Goal: Information Seeking & Learning: Learn about a topic

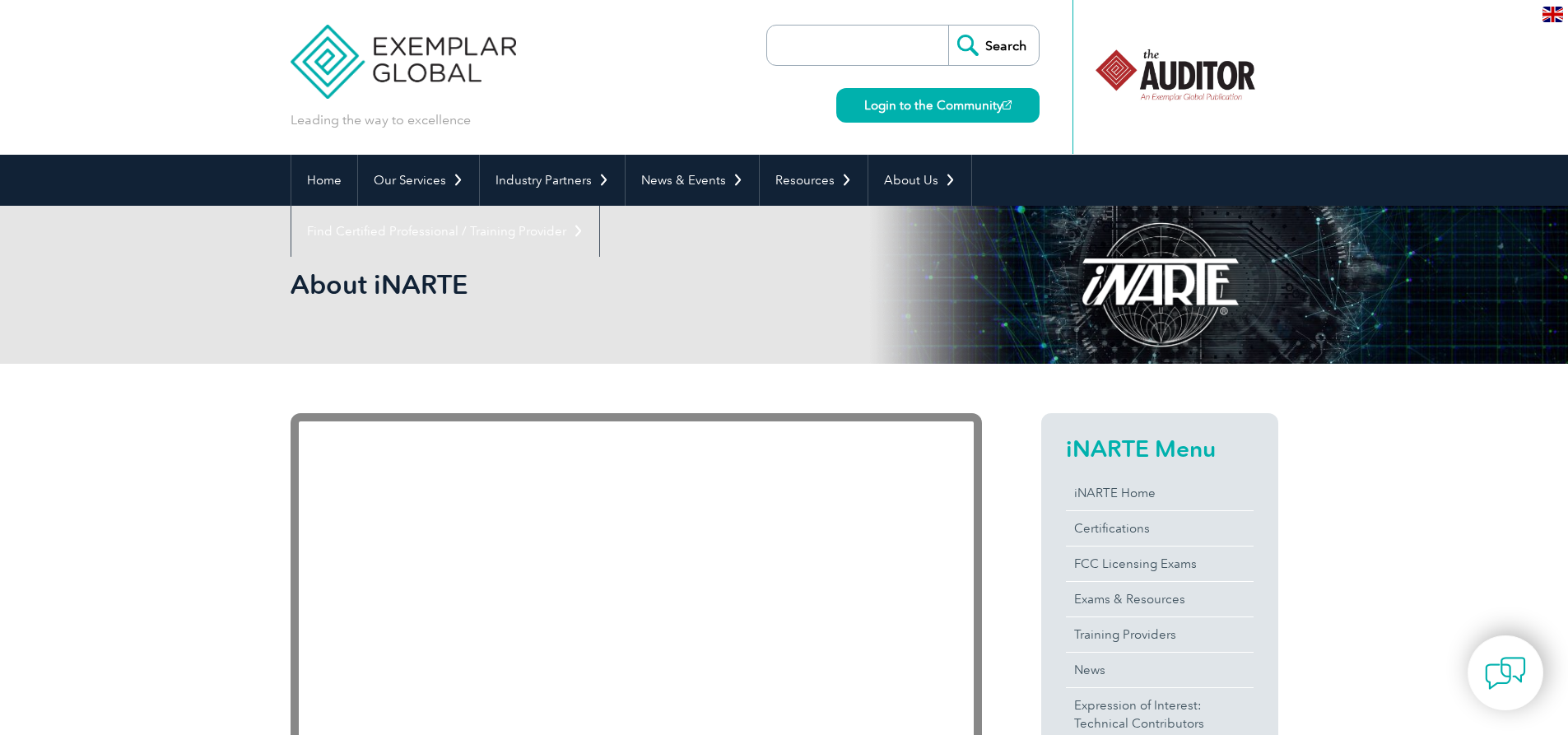
scroll to position [164, 0]
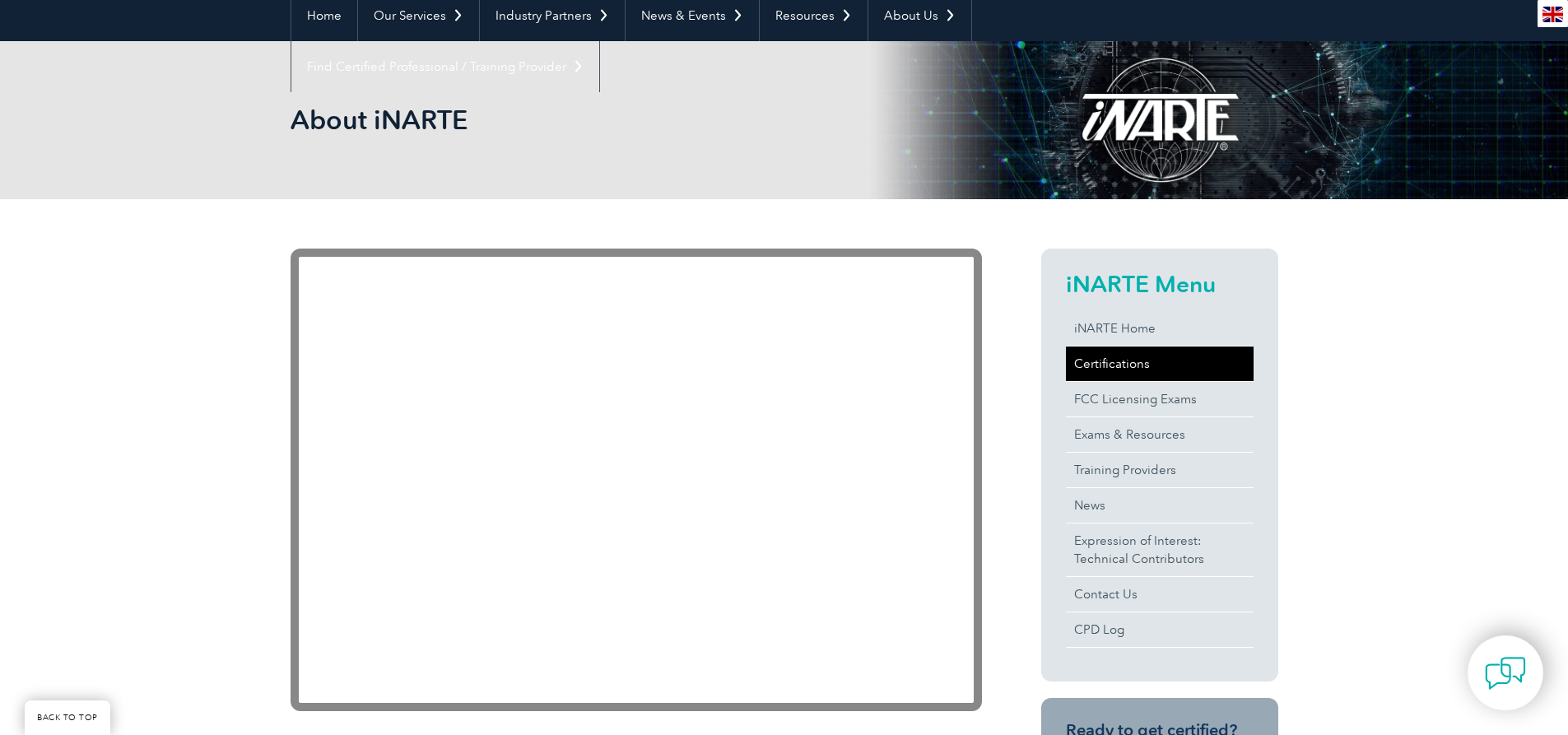
click at [1111, 358] on link "Certifications" at bounding box center [1159, 364] width 188 height 34
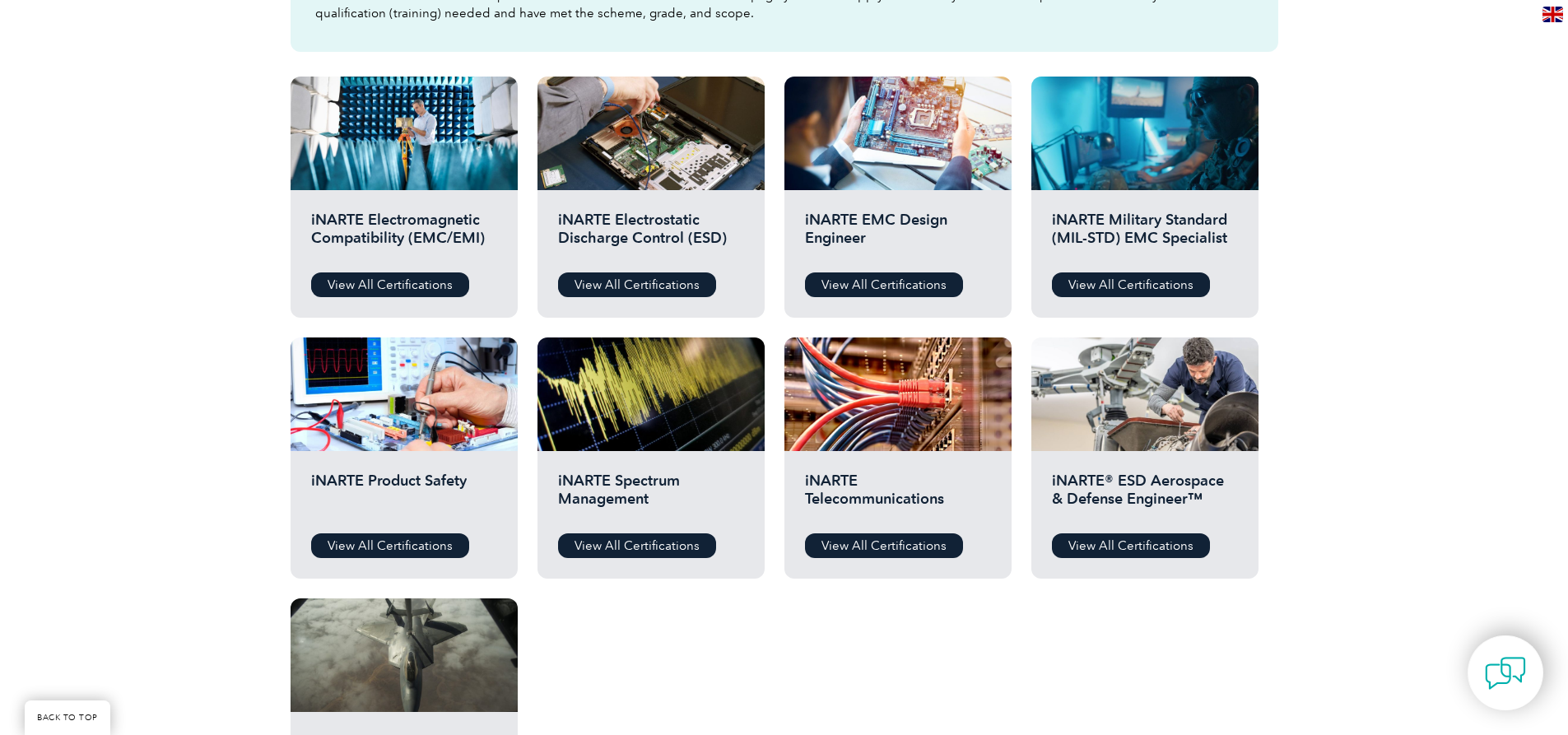
scroll to position [576, 0]
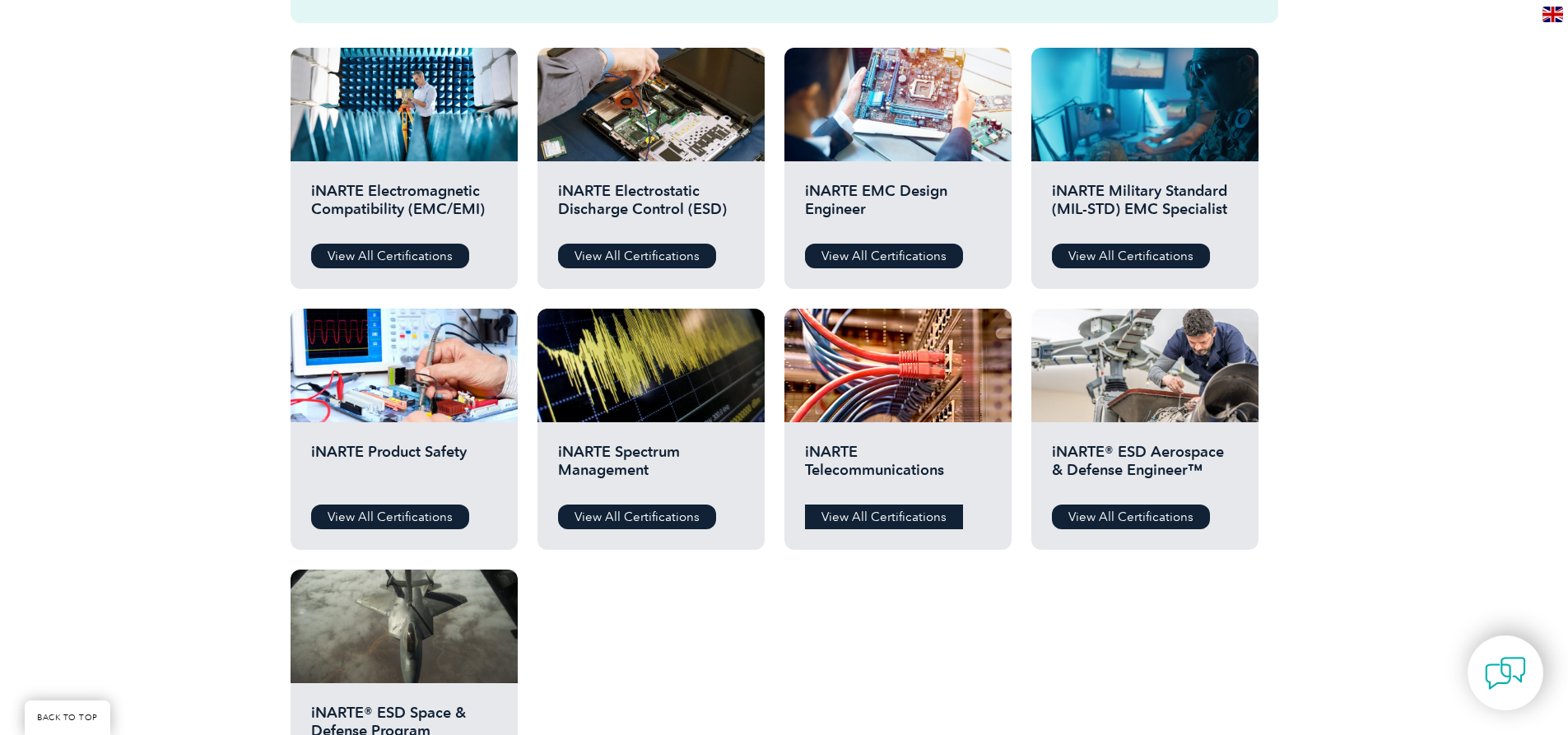
click at [896, 510] on link "View All Certifications" at bounding box center [884, 517] width 158 height 25
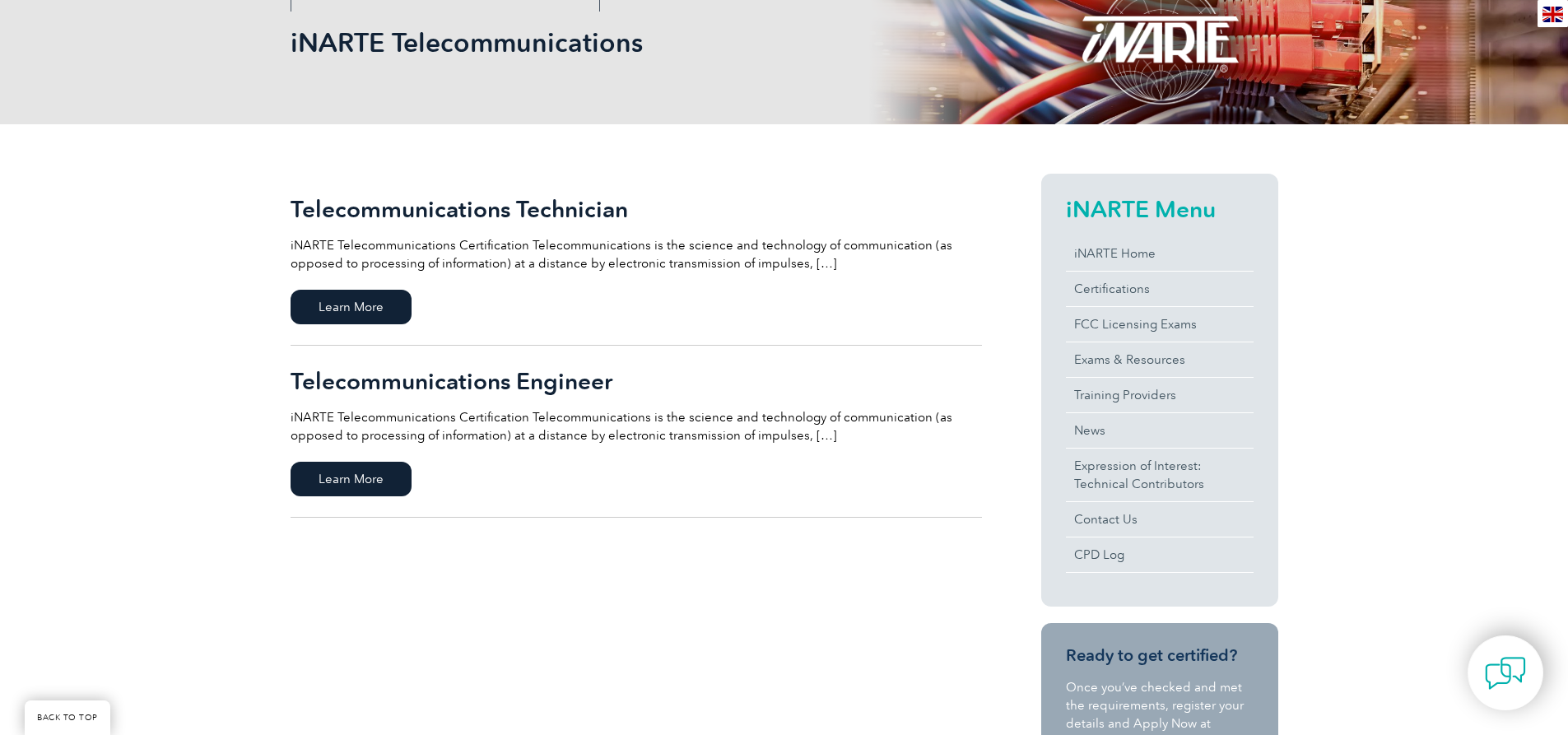
scroll to position [247, 0]
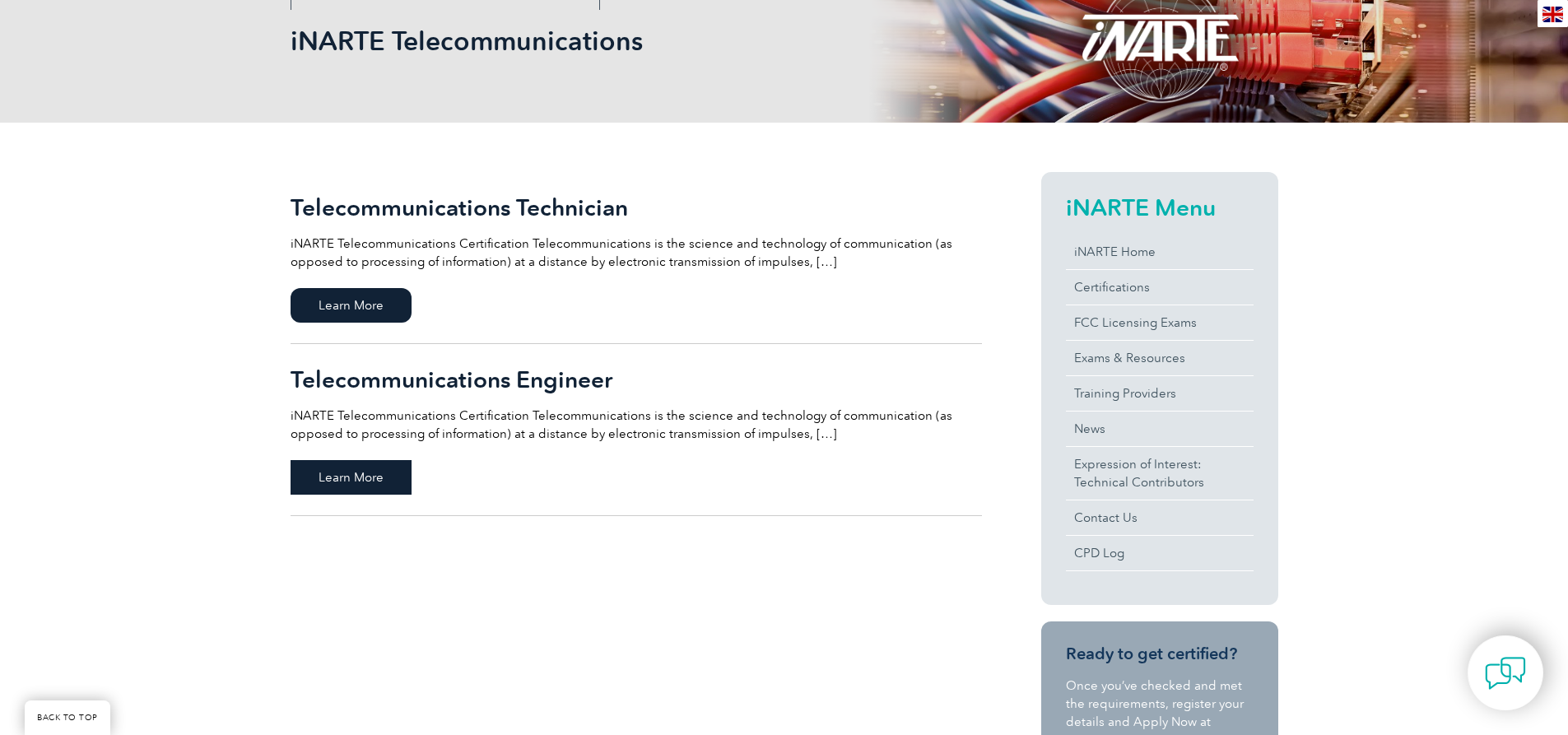
click at [339, 482] on span "Learn More" at bounding box center [351, 477] width 121 height 34
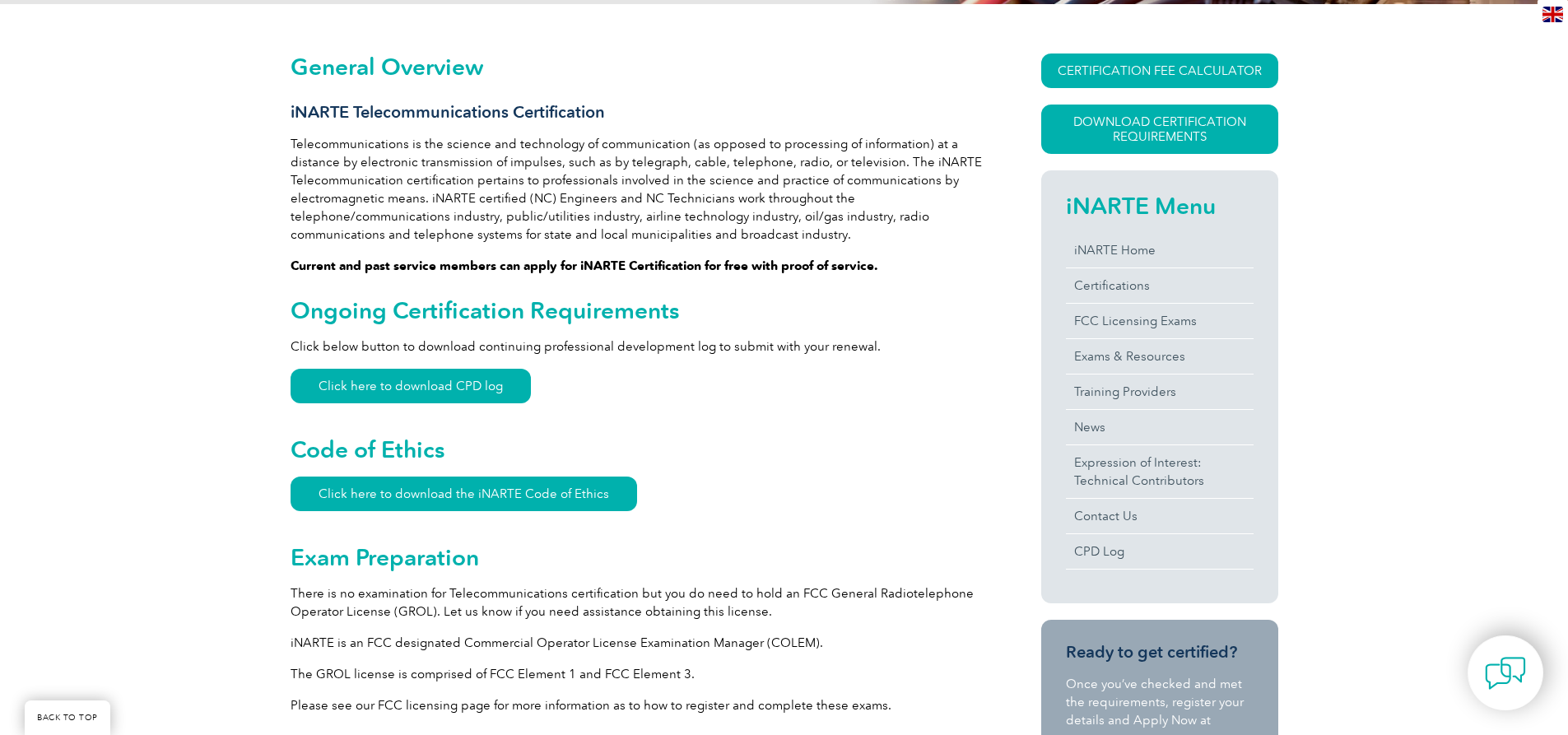
scroll to position [394, 0]
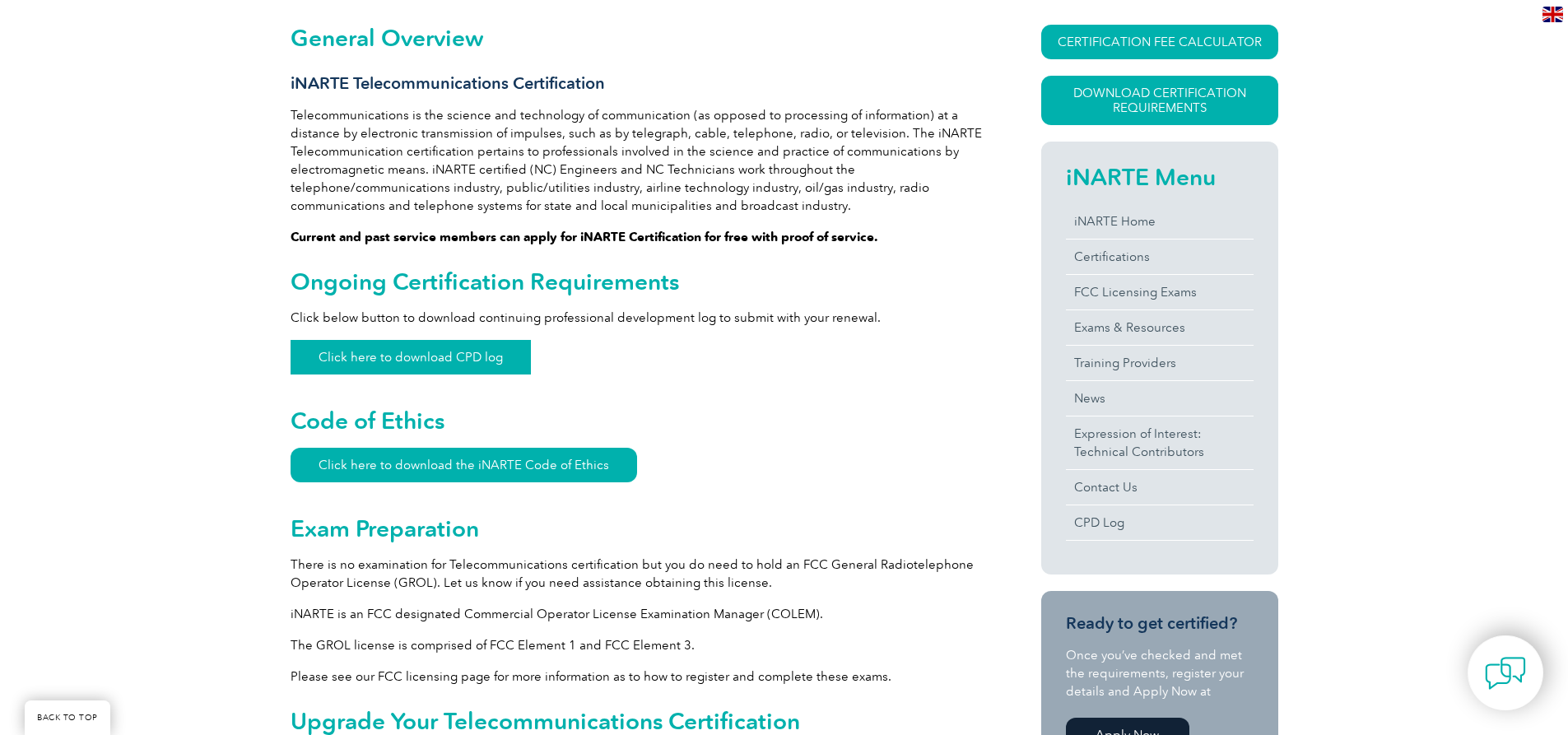
click at [373, 358] on link "Click here to download CPD log" at bounding box center [410, 357] width 240 height 34
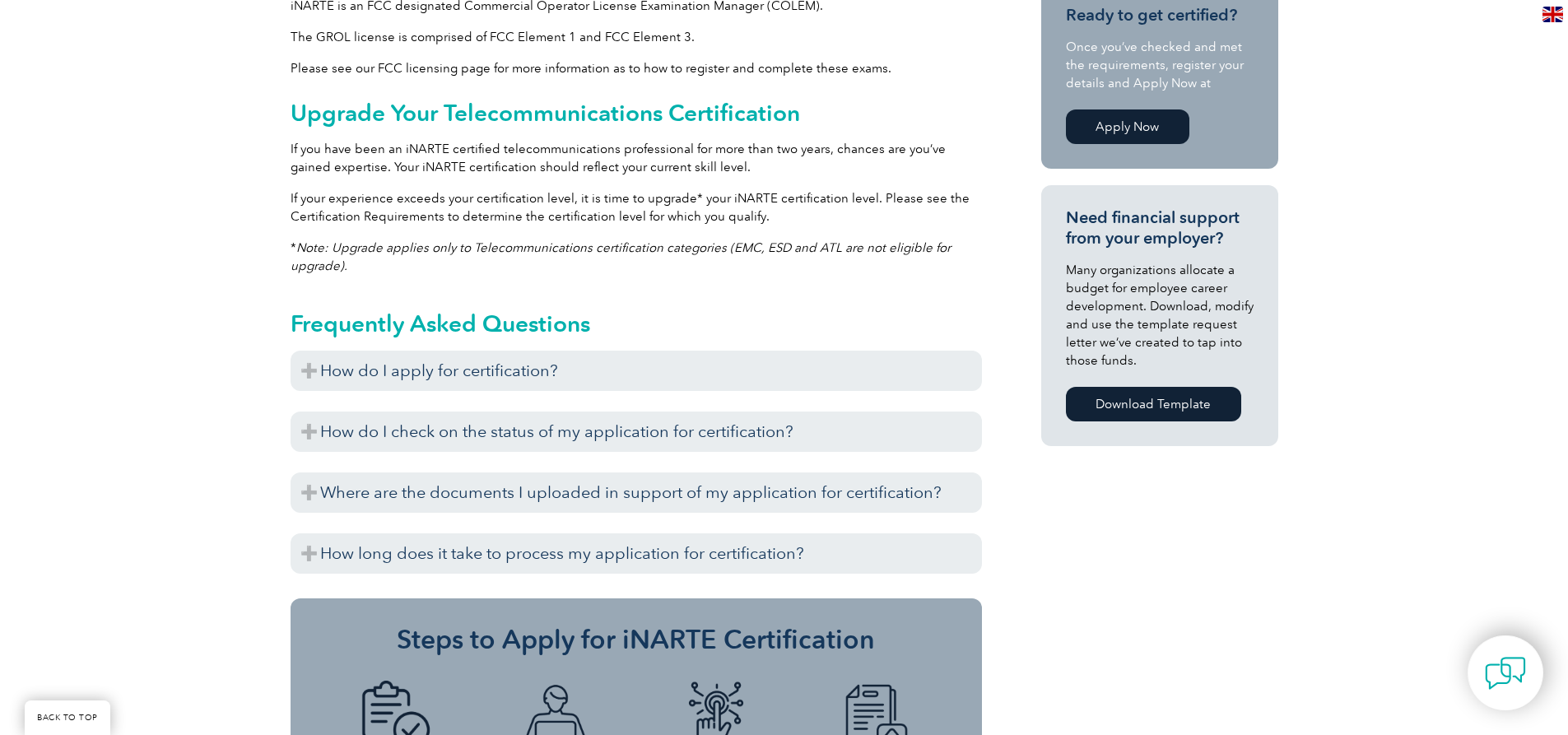
scroll to position [1052, 0]
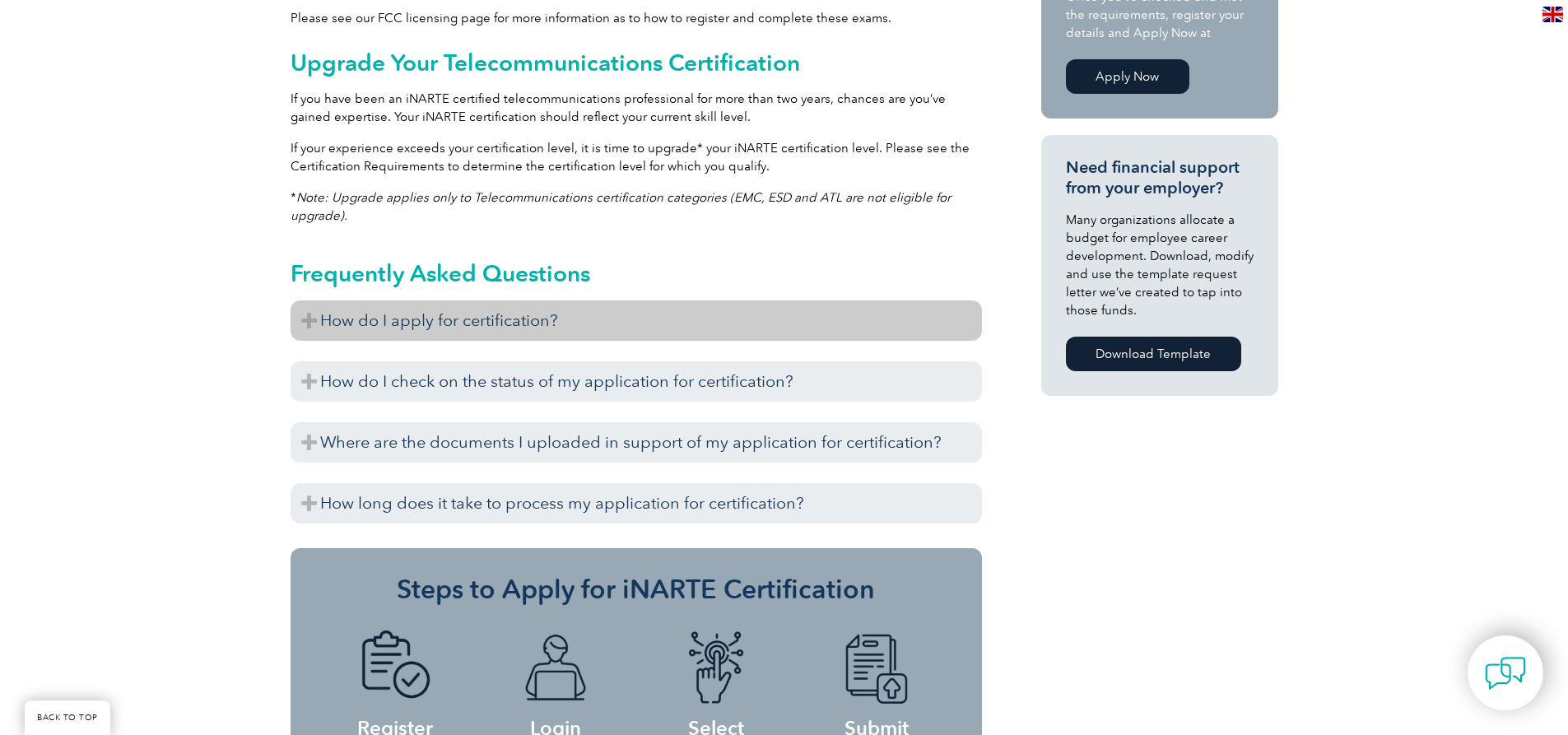
click at [311, 318] on h3 "How do I apply for certification?" at bounding box center [636, 320] width 692 height 40
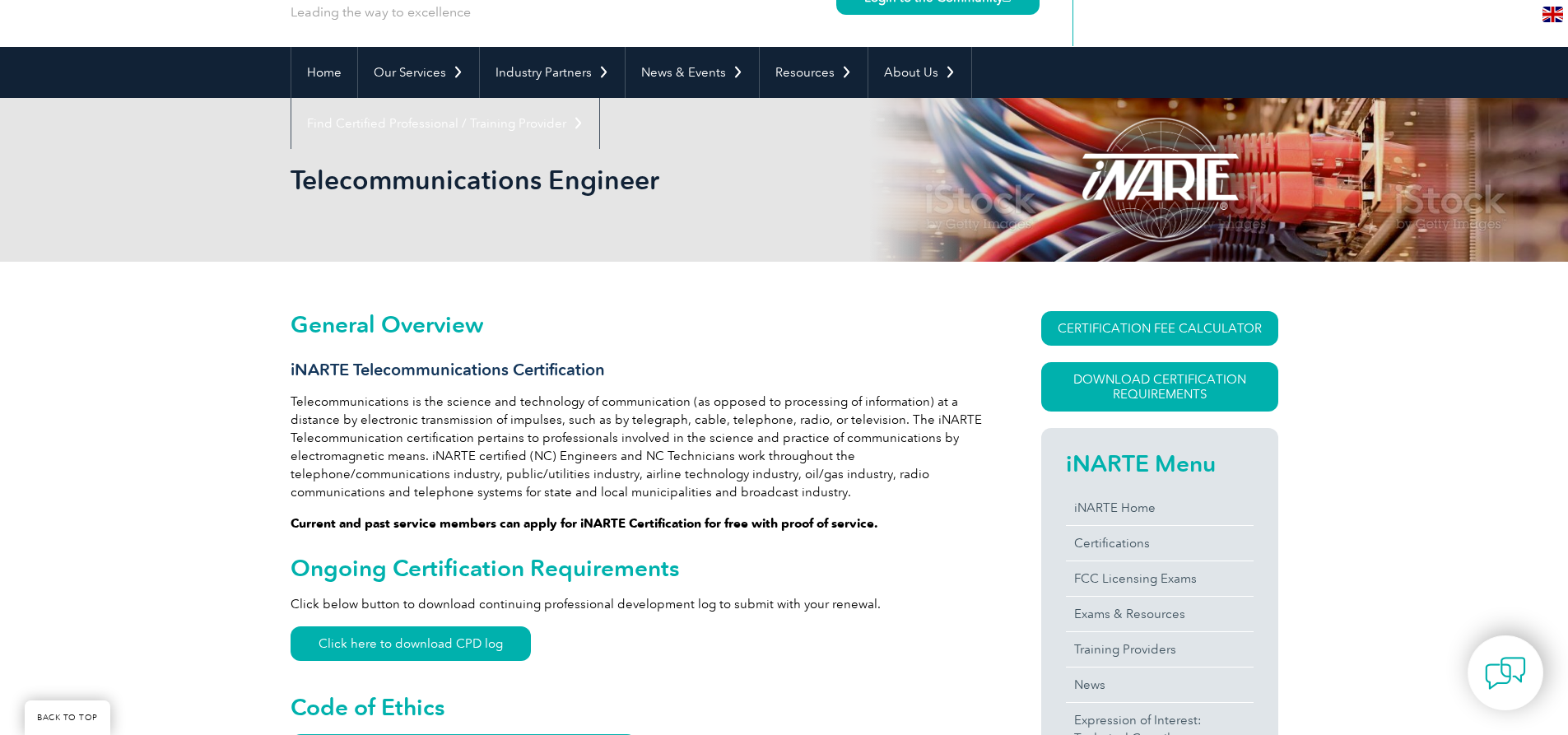
scroll to position [0, 0]
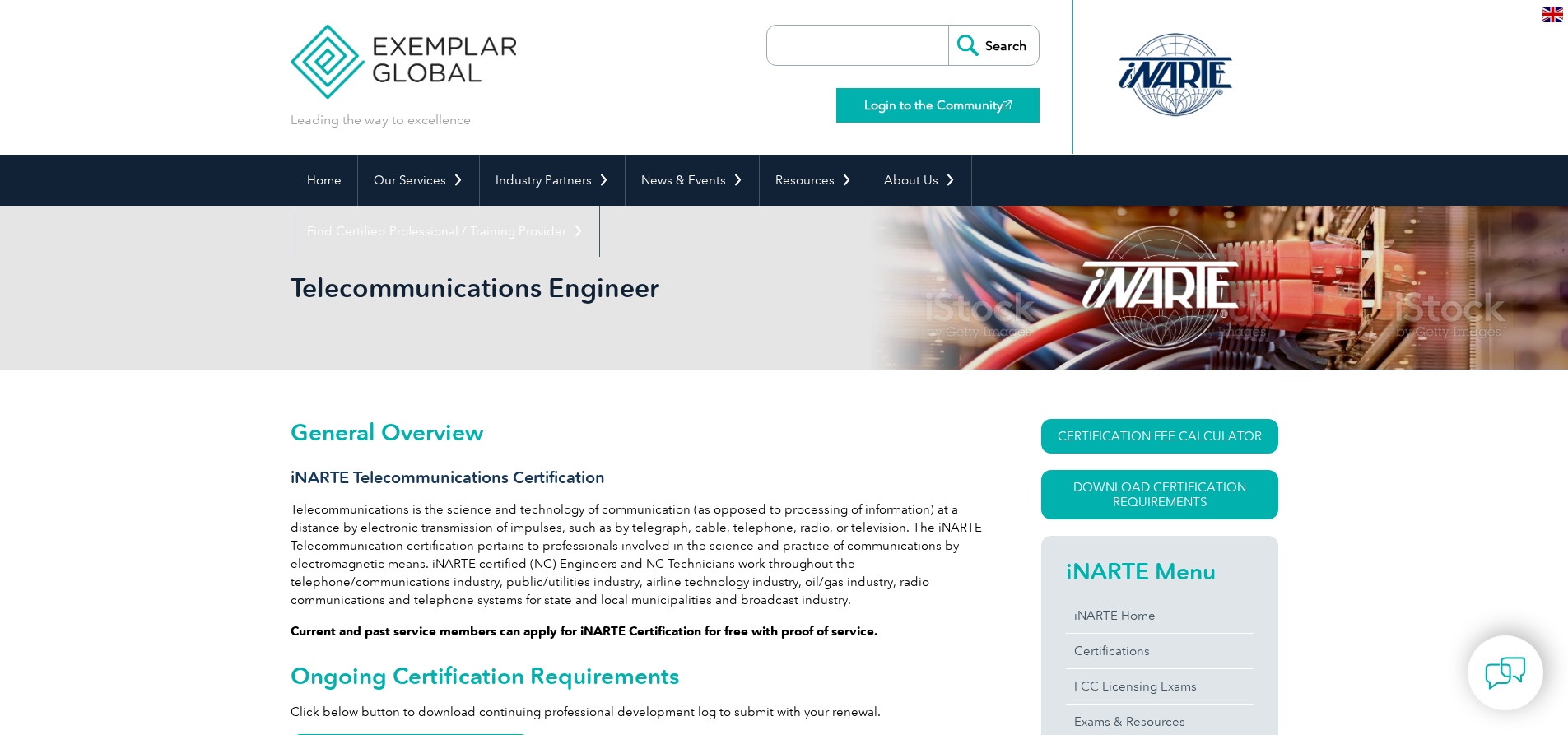
click at [908, 103] on link "Login to the Community" at bounding box center [938, 105] width 203 height 34
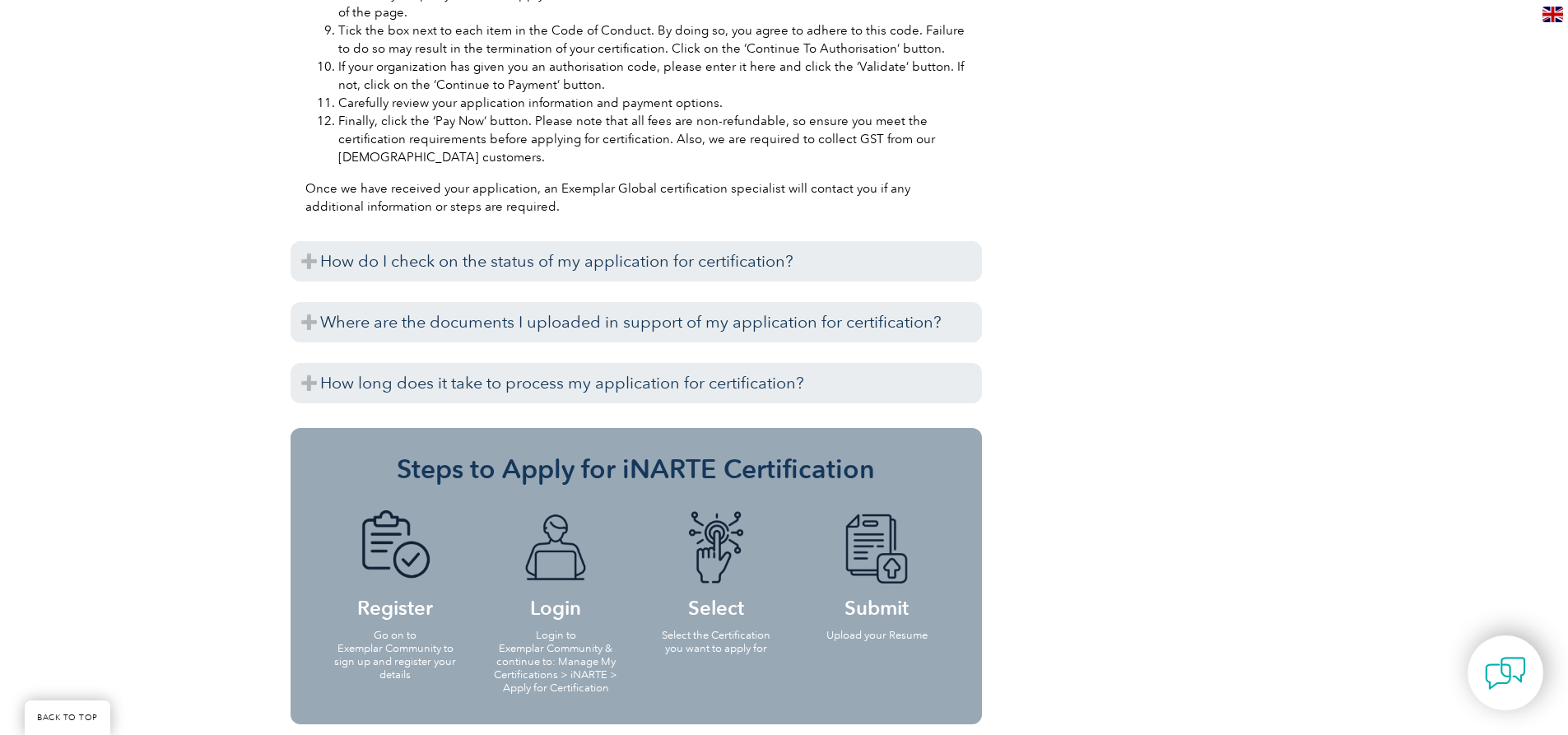
scroll to position [1892, 0]
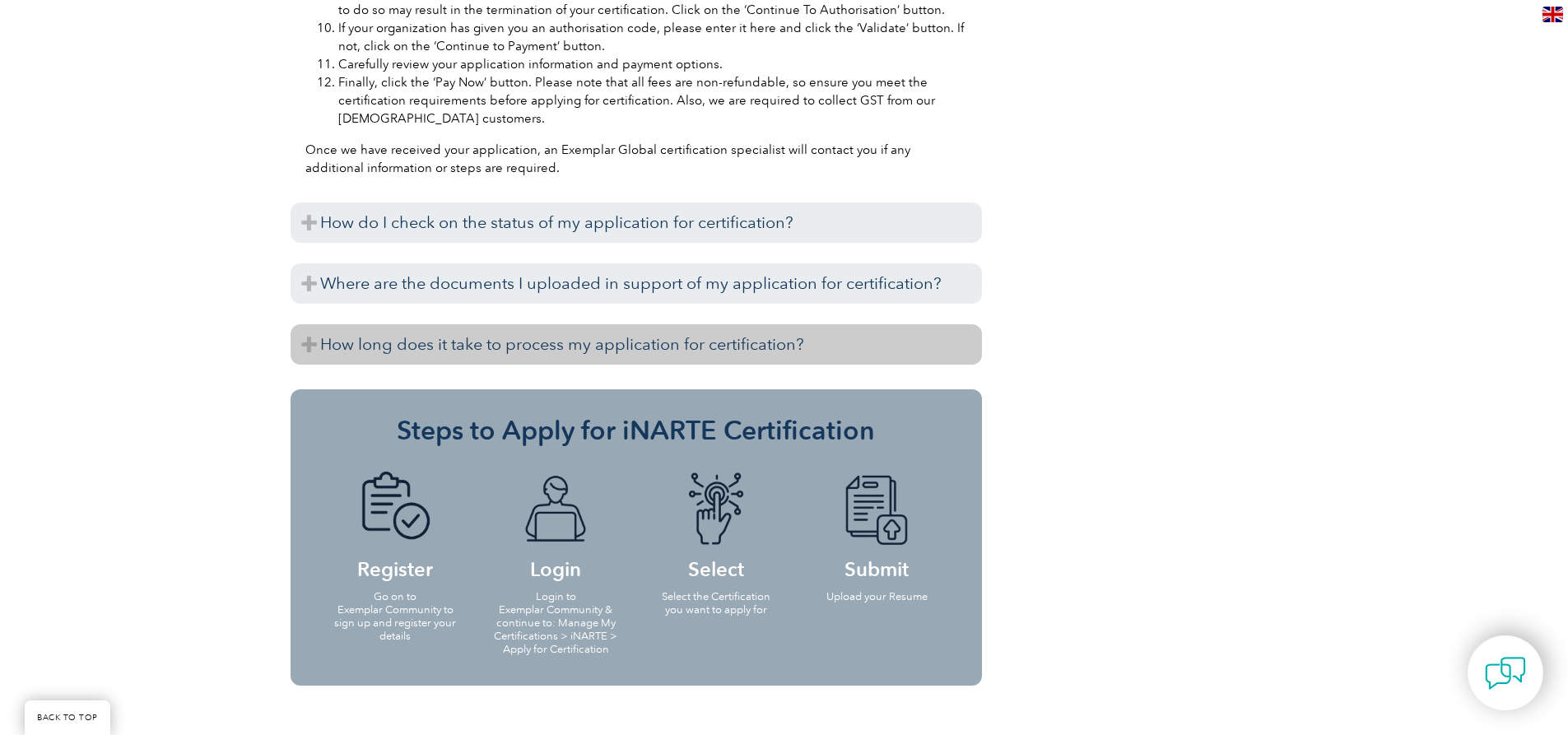
click at [304, 343] on h3 "How long does it take to process my application for certification?" at bounding box center [636, 344] width 692 height 40
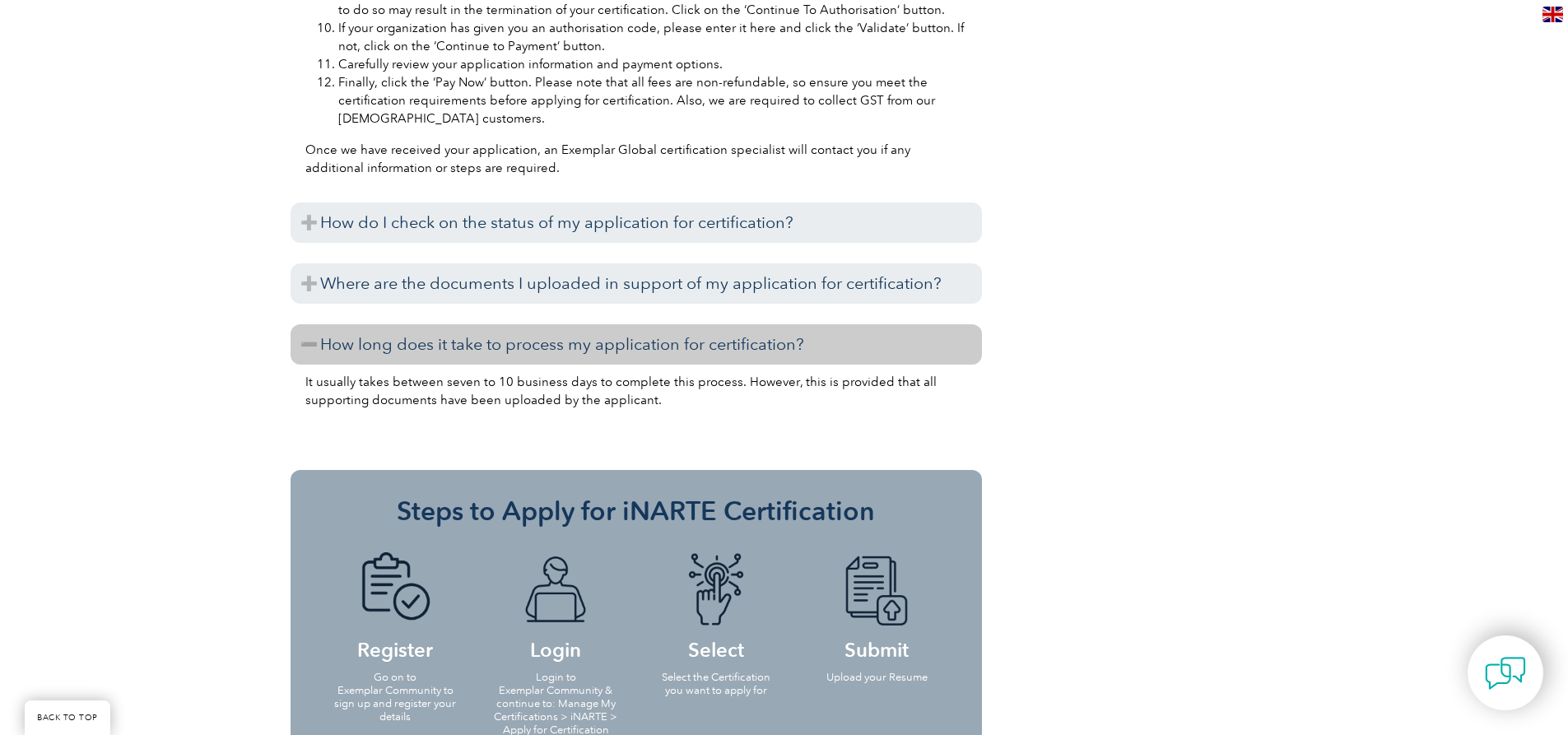
click at [304, 343] on h3 "How long does it take to process my application for certification?" at bounding box center [636, 344] width 692 height 40
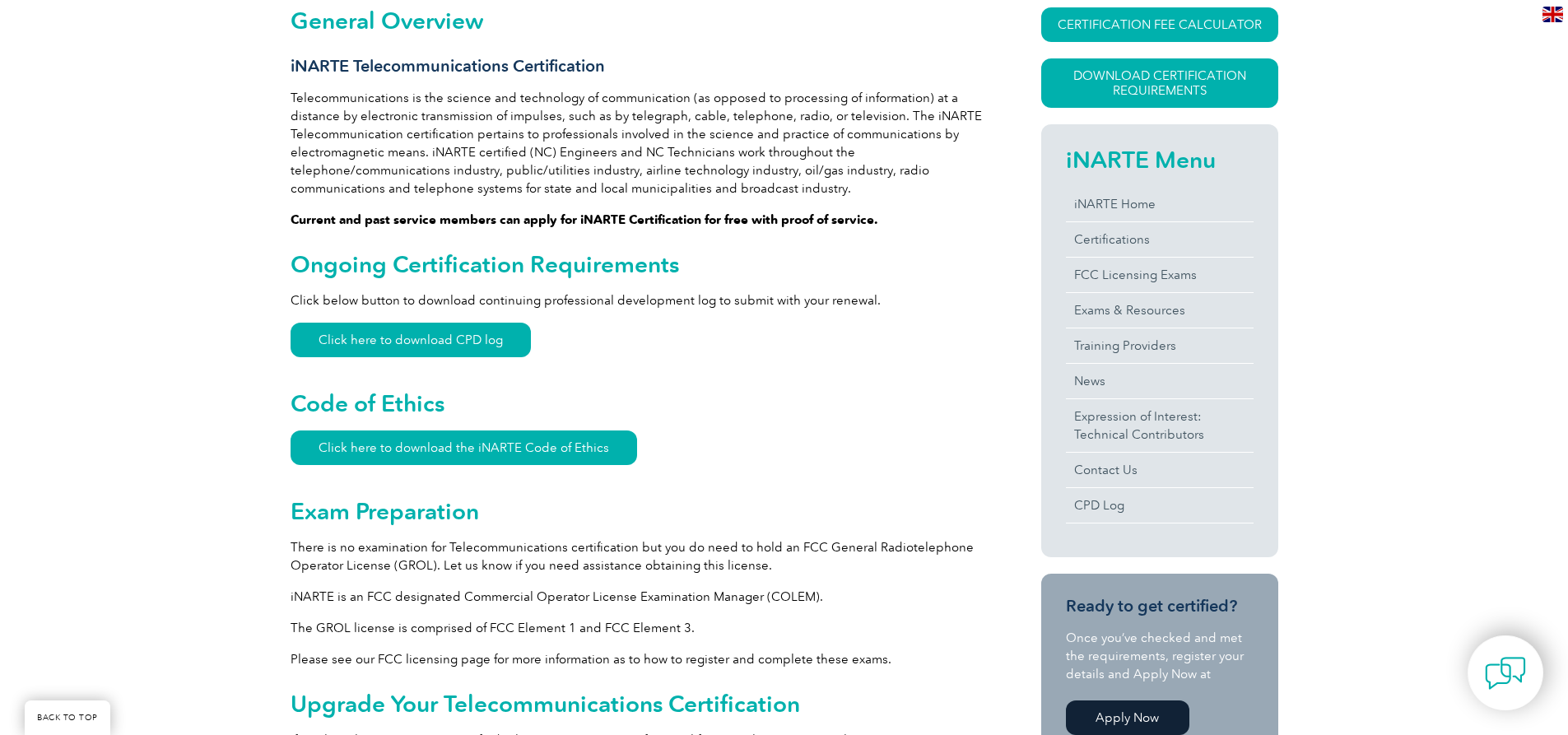
scroll to position [0, 0]
